Goal: Communication & Community: Connect with others

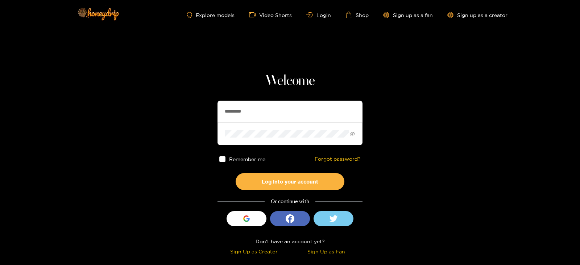
click at [243, 104] on input "*********" at bounding box center [289, 112] width 145 height 22
click at [236, 173] on button "Log into your account" at bounding box center [290, 181] width 109 height 17
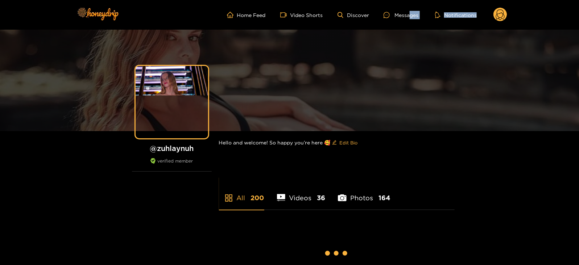
click at [411, 21] on div "Home Feed Video Shorts Discover Messages Notifications 0 videos discover messag…" at bounding box center [289, 200] width 579 height 400
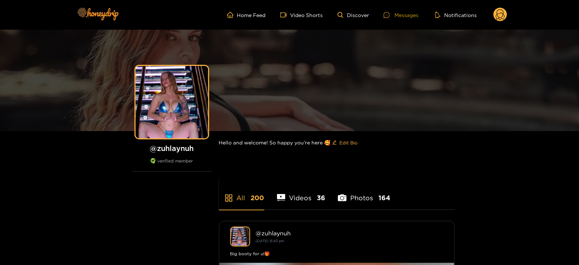
click at [392, 11] on div "Messages" at bounding box center [400, 15] width 35 height 8
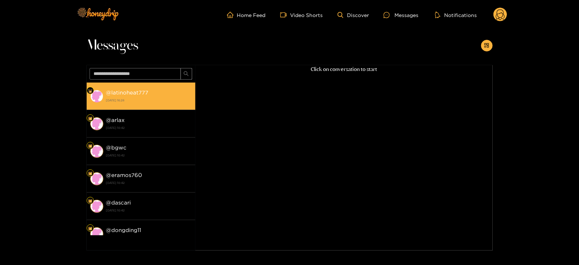
click at [151, 99] on strong "[DATE] 16:28" at bounding box center [149, 100] width 86 height 7
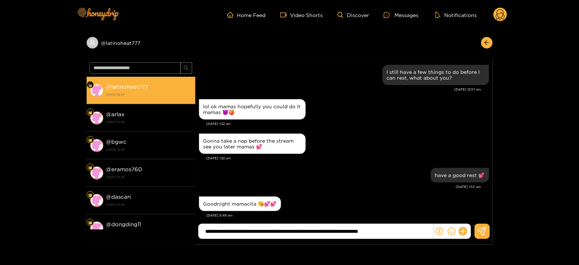
scroll to position [761, 0]
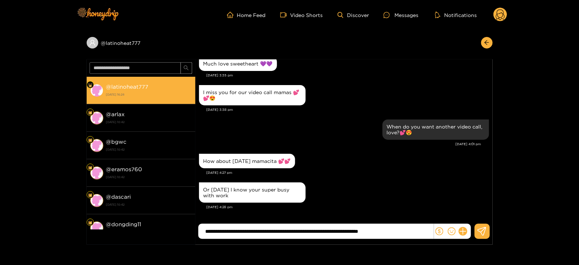
type input "**********"
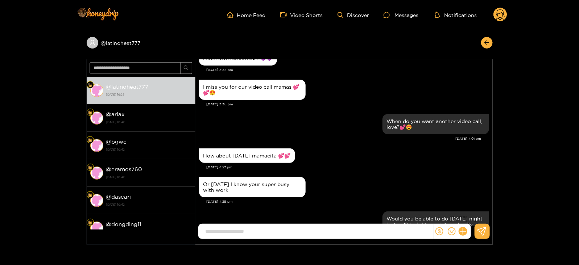
scroll to position [802, 0]
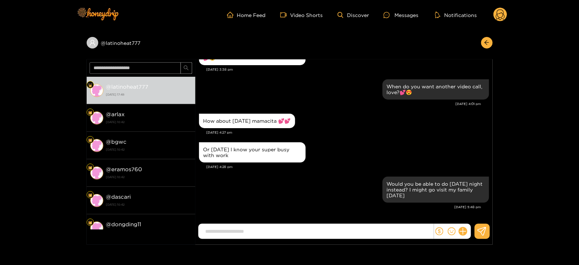
click at [494, 5] on div "Home Feed Video Shorts Discover Messages Notifications 0" at bounding box center [289, 15] width 435 height 30
click at [495, 8] on icon at bounding box center [500, 15] width 14 height 14
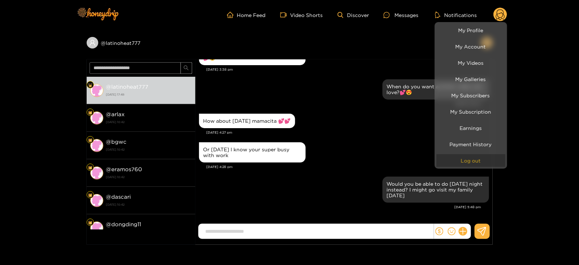
click at [466, 157] on button "Log out" at bounding box center [470, 160] width 69 height 13
